Goal: Task Accomplishment & Management: Use online tool/utility

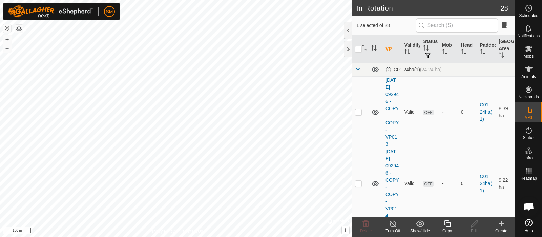
click at [450, 230] on div "Copy" at bounding box center [446, 230] width 27 height 6
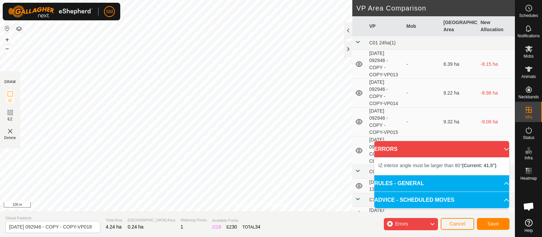
click at [191, 236] on html "SM Schedules Notifications Mobs Animals Neckbands VPs Status Infra Heatmap Help…" at bounding box center [271, 118] width 542 height 237
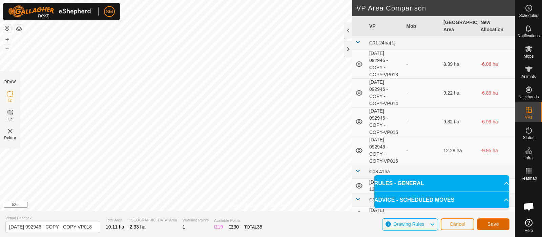
click at [507, 219] on button "Save" at bounding box center [493, 224] width 32 height 12
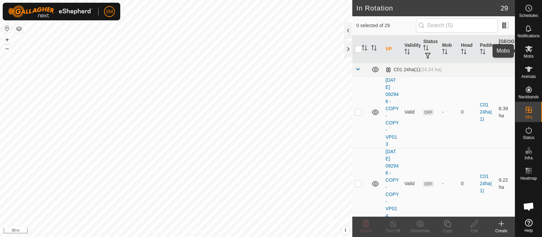
click at [533, 48] on es-mob-svg-icon at bounding box center [528, 48] width 12 height 11
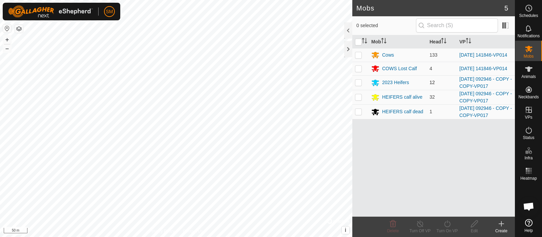
click at [360, 84] on p-checkbox at bounding box center [358, 82] width 7 height 5
checkbox input "true"
click at [355, 94] on td at bounding box center [360, 97] width 16 height 15
checkbox input "true"
click at [362, 112] on td at bounding box center [360, 111] width 16 height 15
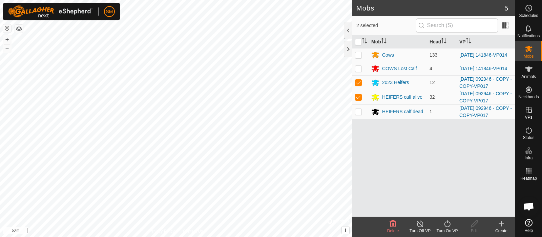
checkbox input "true"
click at [443, 220] on icon at bounding box center [447, 223] width 8 height 8
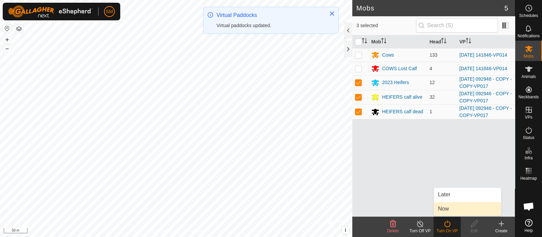
click at [446, 209] on link "Now" at bounding box center [467, 209] width 67 height 14
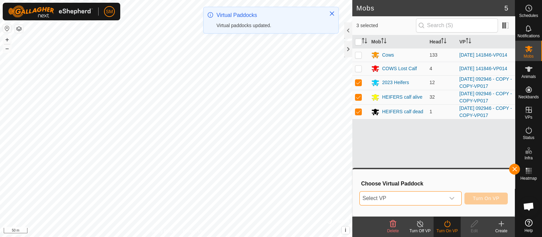
click at [436, 198] on span "Select VP" at bounding box center [401, 198] width 85 height 14
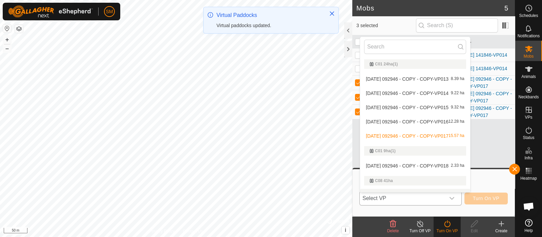
scroll to position [10, 0]
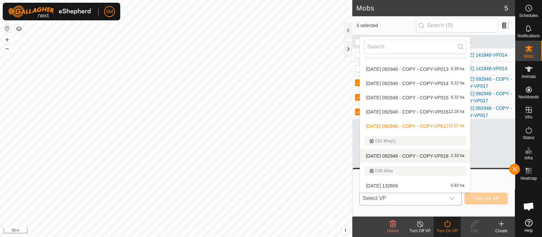
click at [448, 156] on li "[DATE] 092946 - COPY - COPY-VP018 2.33 ha" at bounding box center [415, 156] width 110 height 14
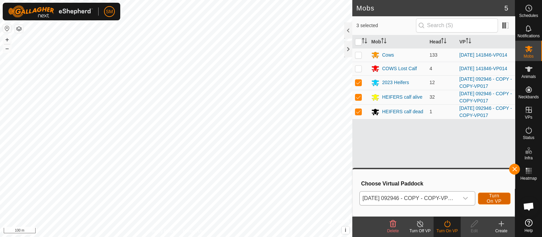
click at [504, 199] on button "Turn On VP" at bounding box center [494, 198] width 32 height 12
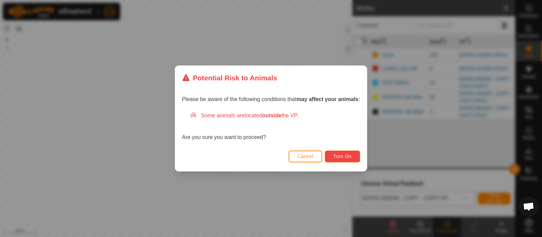
click at [342, 158] on span "Turn On" at bounding box center [342, 155] width 18 height 5
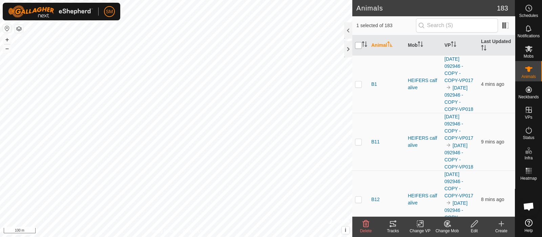
click at [358, 46] on input "checkbox" at bounding box center [358, 45] width 7 height 7
checkbox input "true"
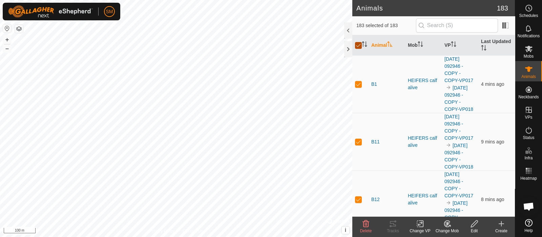
checkbox input "true"
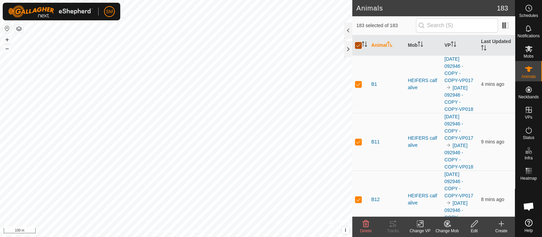
checkbox input "true"
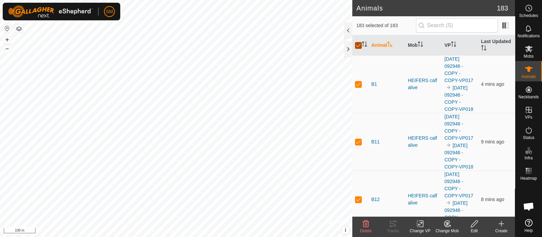
checkbox input "true"
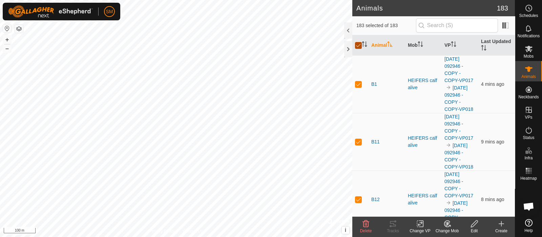
checkbox input "true"
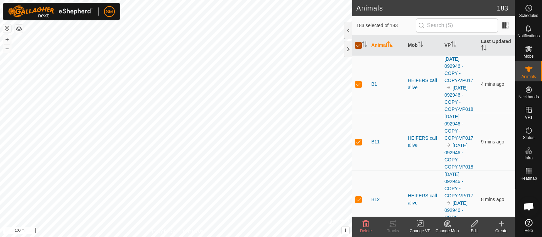
checkbox input "true"
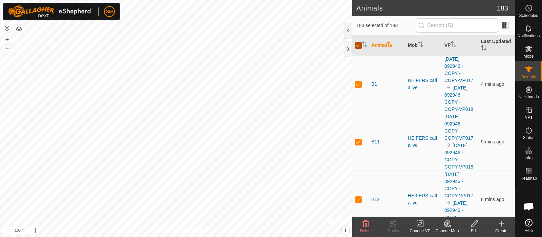
checkbox input "true"
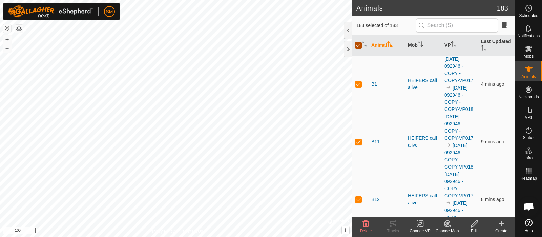
checkbox input "true"
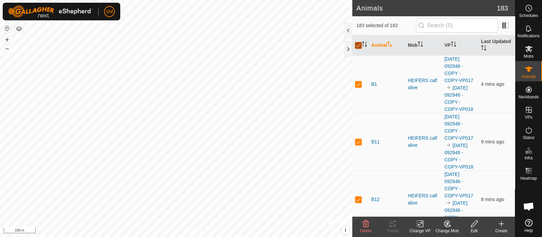
checkbox input "true"
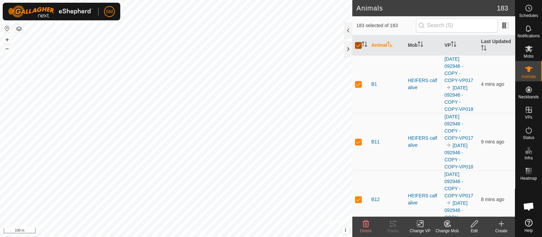
checkbox input "true"
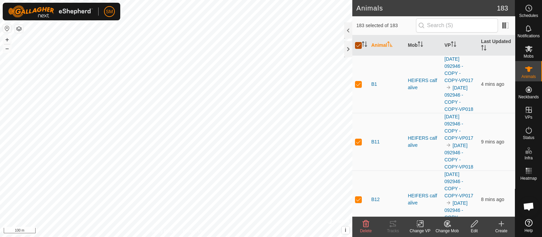
checkbox input "true"
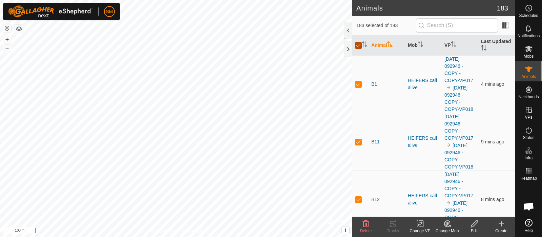
checkbox input "true"
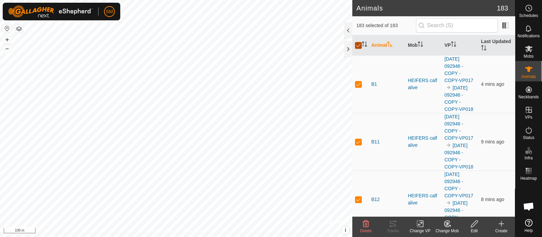
checkbox input "true"
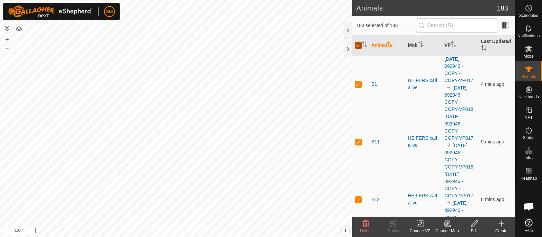
checkbox input "true"
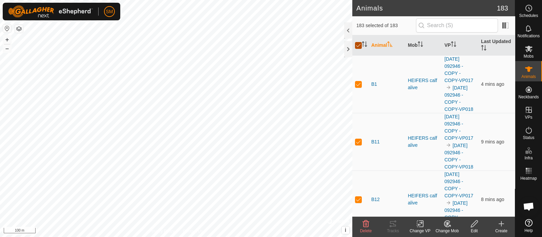
checkbox input "true"
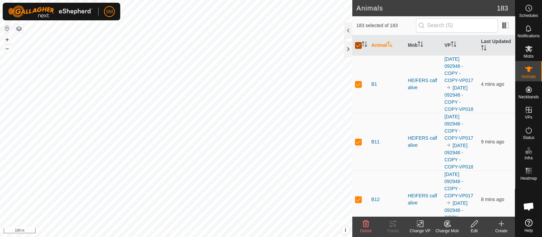
checkbox input "true"
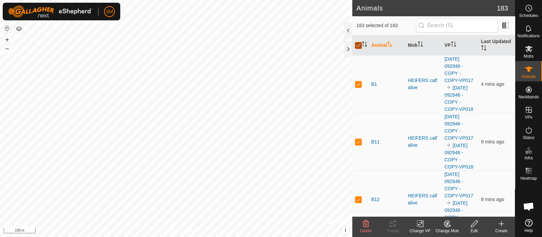
checkbox input "true"
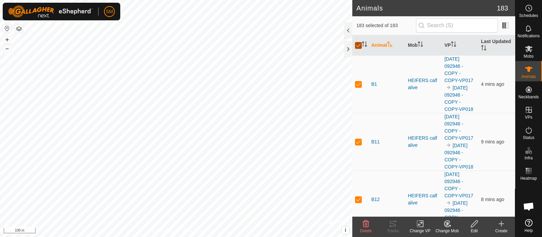
checkbox input "true"
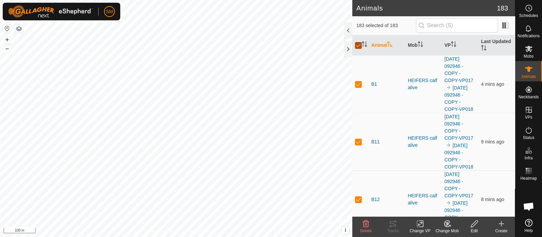
checkbox input "true"
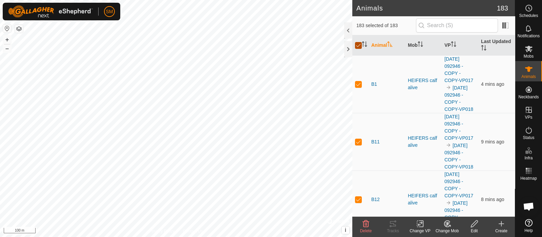
checkbox input "true"
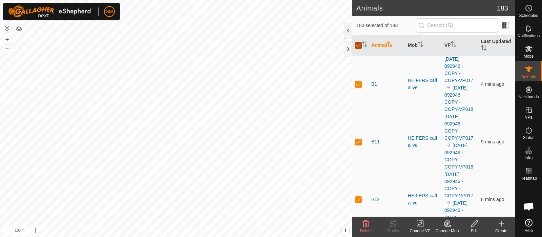
checkbox input "true"
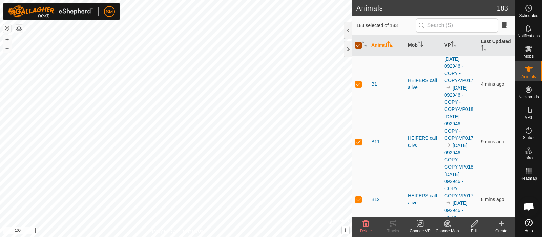
checkbox input "true"
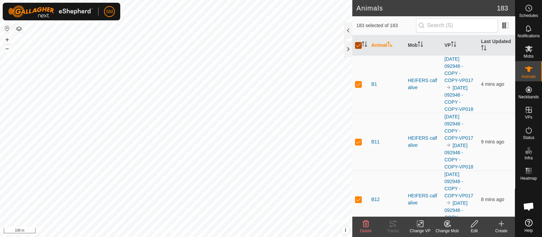
checkbox input "true"
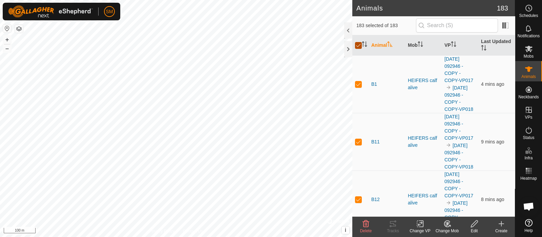
checkbox input "true"
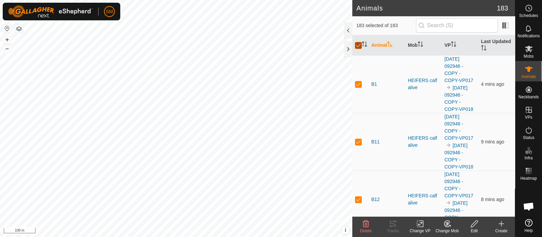
checkbox input "true"
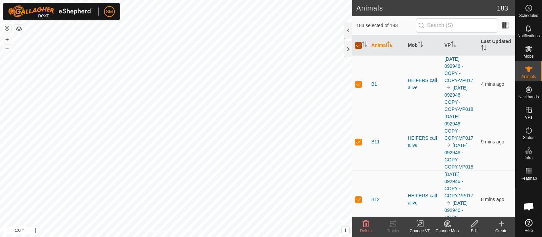
checkbox input "true"
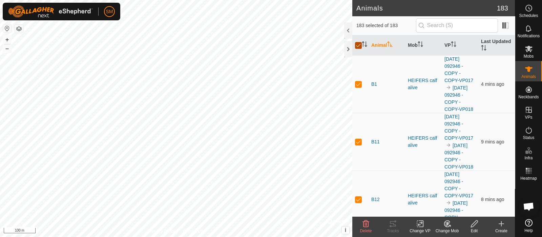
checkbox input "true"
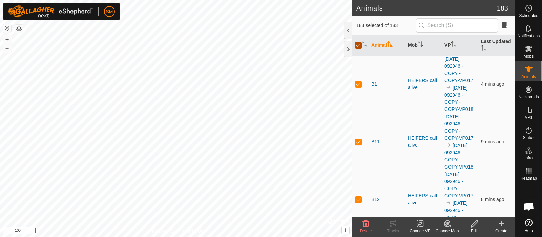
checkbox input "true"
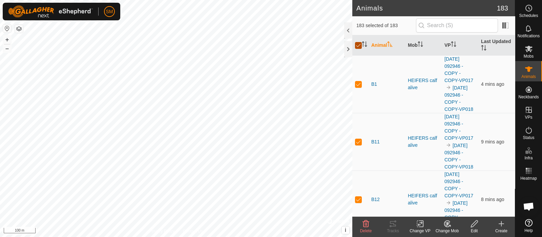
checkbox input "true"
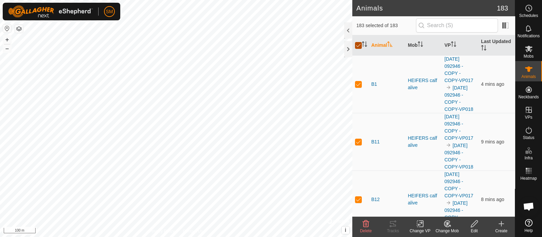
checkbox input "true"
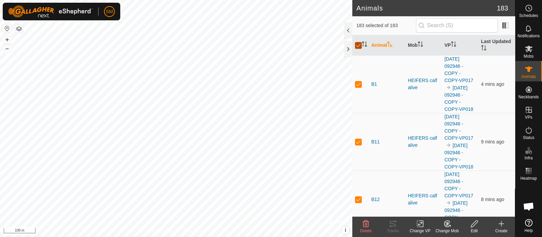
checkbox input "true"
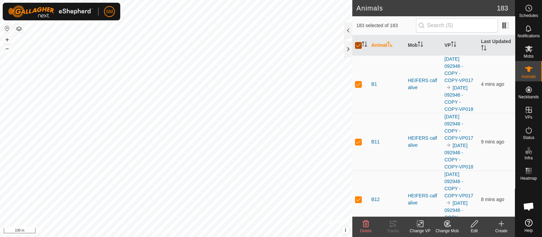
checkbox input "true"
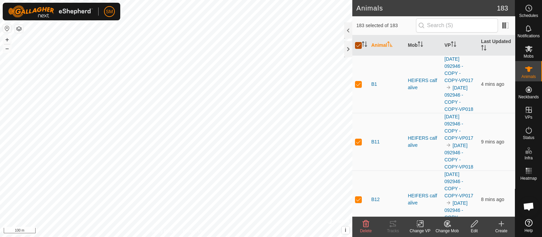
checkbox input "true"
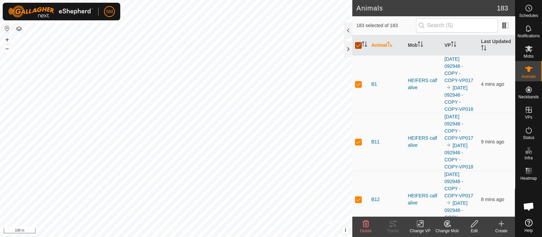
checkbox input "true"
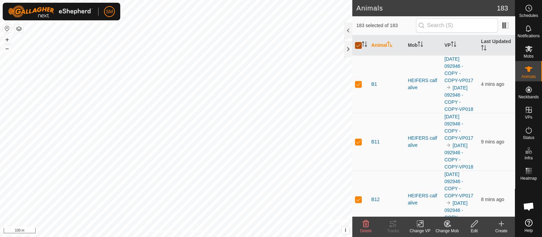
checkbox input "true"
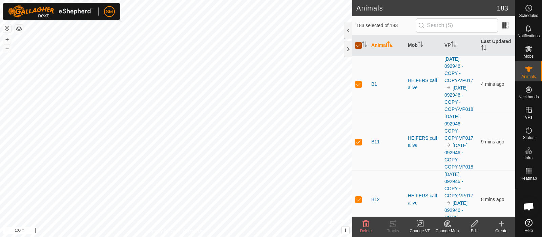
checkbox input "true"
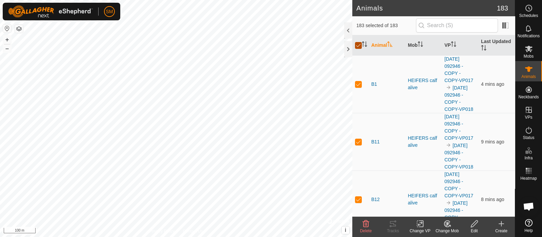
checkbox input "true"
click at [358, 46] on input "checkbox" at bounding box center [358, 45] width 7 height 7
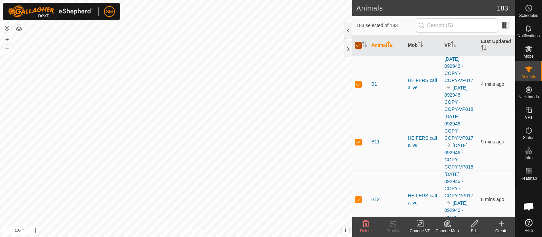
checkbox input "false"
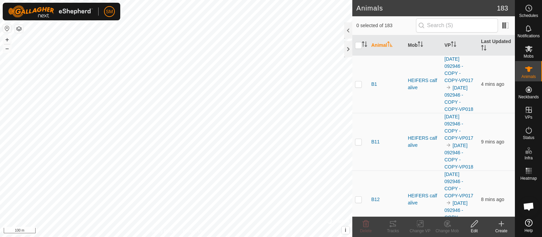
checkbox input "false"
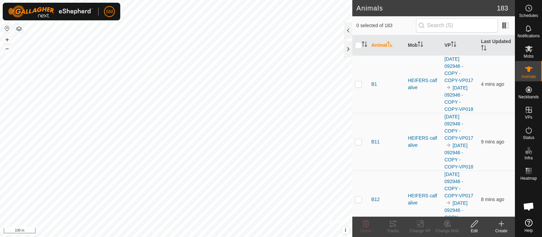
checkbox input "false"
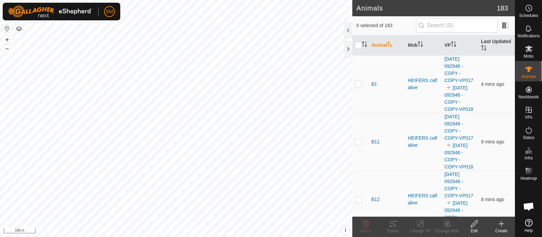
checkbox input "false"
click at [367, 45] on th at bounding box center [360, 45] width 16 height 20
click at [365, 45] on icon "Activate to sort" at bounding box center [364, 43] width 5 height 5
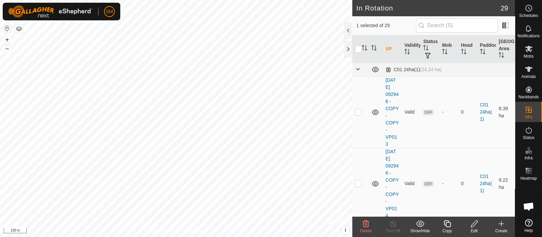
click at [368, 223] on icon at bounding box center [366, 223] width 6 height 7
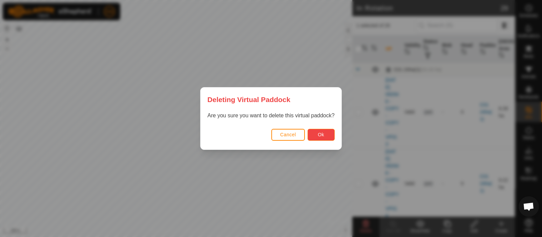
click at [320, 136] on span "Ok" at bounding box center [320, 134] width 6 height 5
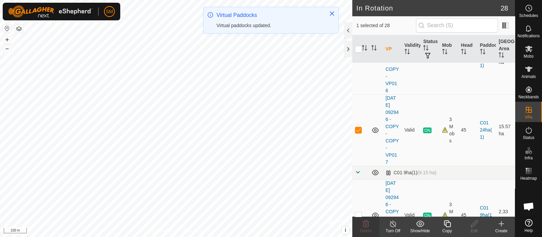
scroll to position [270, 0]
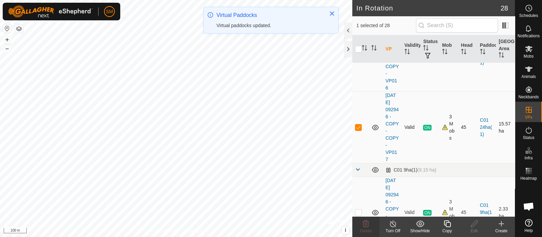
click at [360, 122] on td at bounding box center [360, 126] width 16 height 71
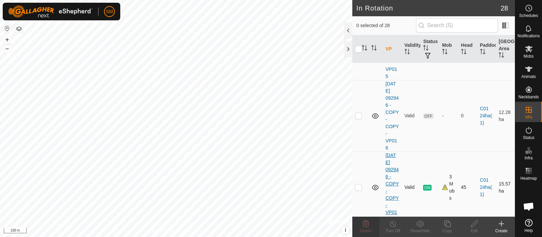
scroll to position [210, 0]
click at [359, 114] on p-checkbox at bounding box center [358, 116] width 7 height 5
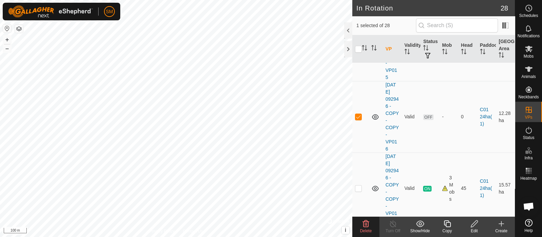
click at [368, 231] on span "Delete" at bounding box center [366, 230] width 12 height 5
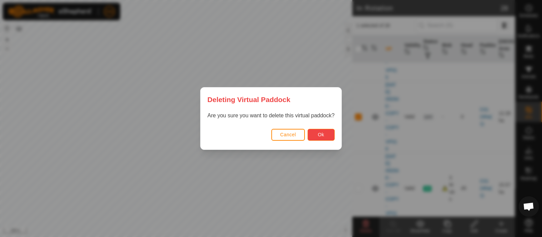
click at [318, 132] on span "Ok" at bounding box center [320, 134] width 6 height 5
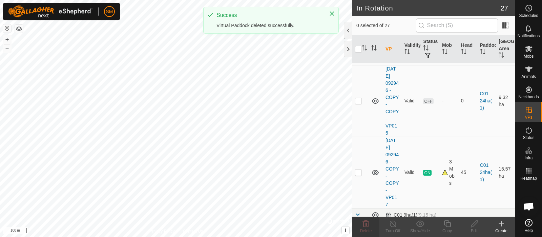
scroll to position [149, 0]
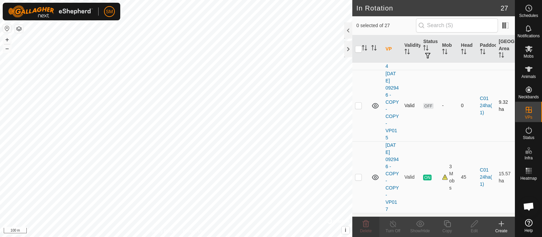
click at [362, 101] on td at bounding box center [360, 105] width 16 height 71
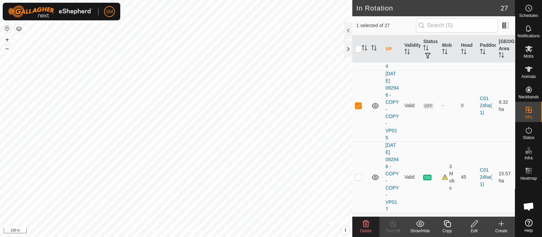
click at [366, 225] on icon at bounding box center [366, 223] width 6 height 7
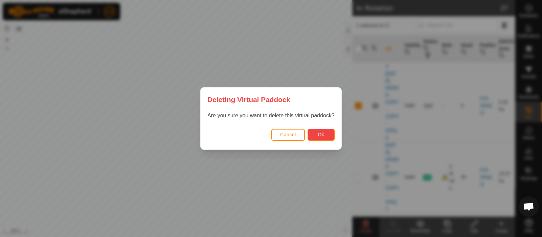
click at [327, 129] on button "Ok" at bounding box center [320, 135] width 27 height 12
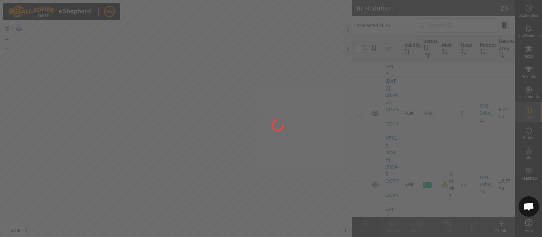
scroll to position [70, 0]
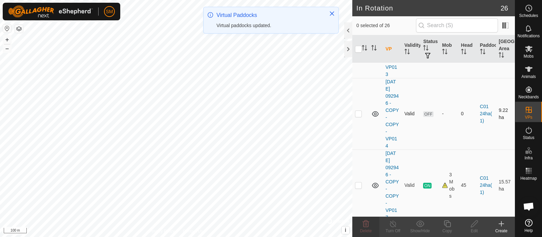
click at [359, 113] on p-checkbox at bounding box center [358, 113] width 7 height 5
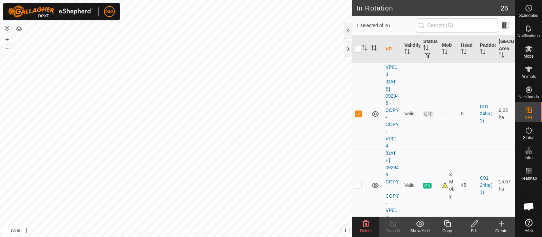
click at [365, 224] on icon at bounding box center [366, 223] width 6 height 7
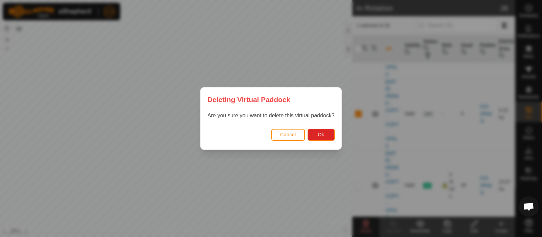
click at [326, 128] on div "Cancel Ok" at bounding box center [270, 137] width 140 height 23
click at [327, 137] on button "Ok" at bounding box center [320, 135] width 27 height 12
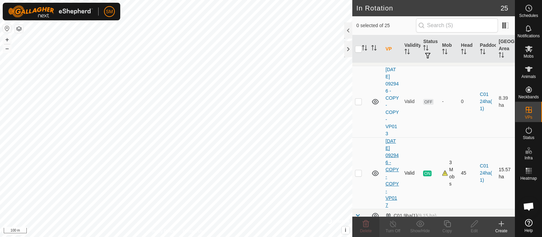
scroll to position [0, 0]
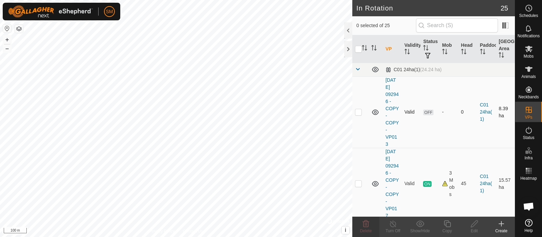
click at [358, 112] on p-checkbox at bounding box center [358, 111] width 7 height 5
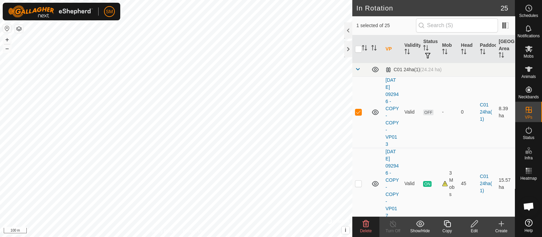
click at [367, 226] on icon at bounding box center [366, 223] width 8 height 8
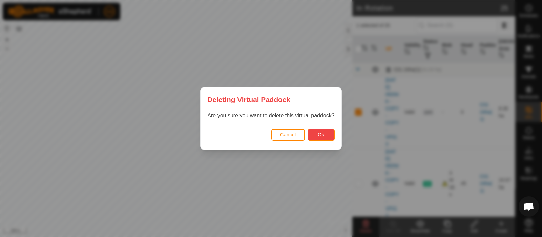
click at [332, 135] on button "Ok" at bounding box center [320, 135] width 27 height 12
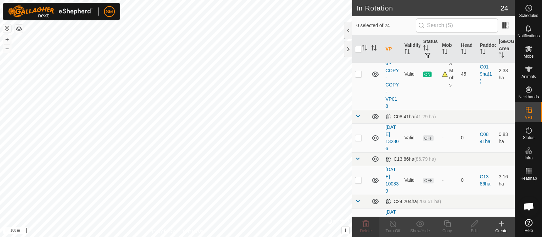
scroll to position [124, 0]
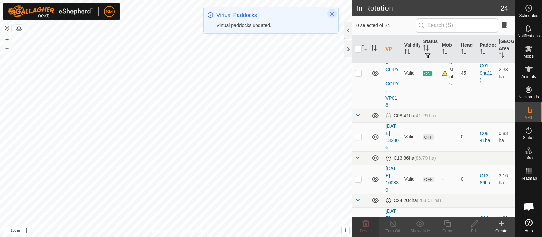
click at [332, 9] on button "Close" at bounding box center [331, 13] width 9 height 9
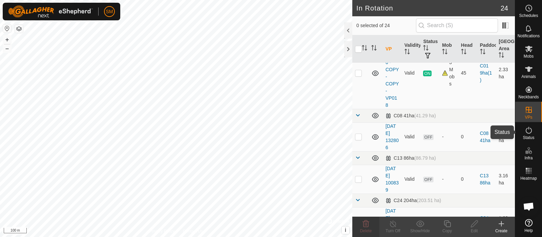
click at [533, 131] on es-activation-svg-icon at bounding box center [528, 130] width 12 height 11
click at [529, 131] on icon at bounding box center [528, 130] width 8 height 8
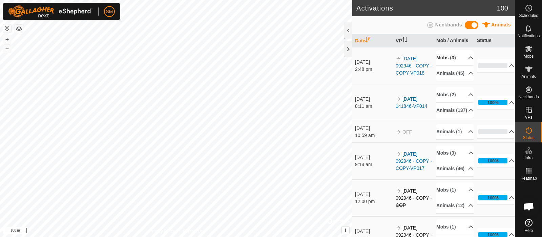
click at [462, 58] on p-accordion-header "Mobs (3)" at bounding box center [454, 57] width 37 height 15
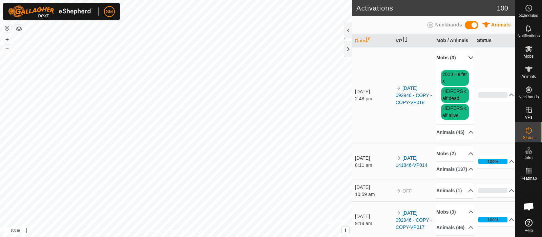
click at [461, 58] on p-accordion-header "Mobs (3)" at bounding box center [454, 57] width 37 height 15
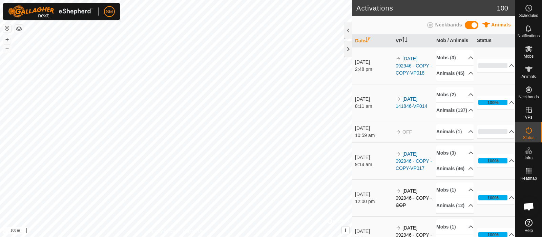
click at [489, 77] on td "0% In Progress Pending 45 Sent 0 Completed Confirmed 0 Overridden 0 Cancelled 0" at bounding box center [494, 65] width 41 height 37
click at [500, 72] on p-accordion-header "0%" at bounding box center [495, 66] width 37 height 14
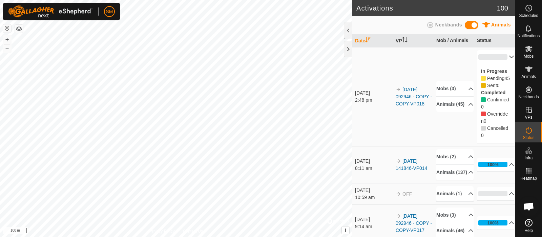
click at [502, 59] on p-accordion-header "0%" at bounding box center [495, 57] width 37 height 14
